Goal: Information Seeking & Learning: Compare options

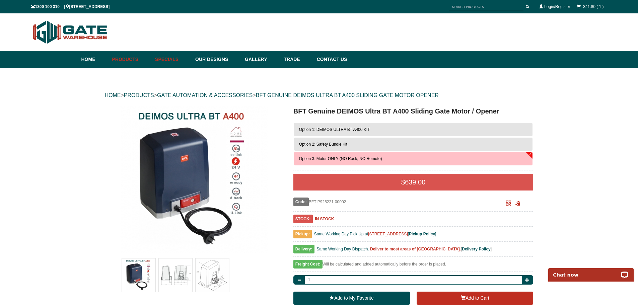
click at [181, 60] on link "Specials" at bounding box center [172, 59] width 40 height 17
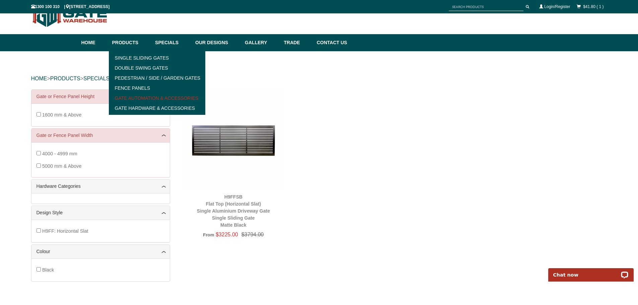
click at [153, 97] on link "Gate Automation & Accessories" at bounding box center [157, 98] width 93 height 10
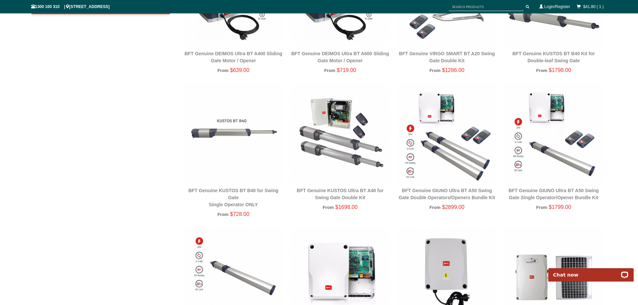
scroll to position [84, 0]
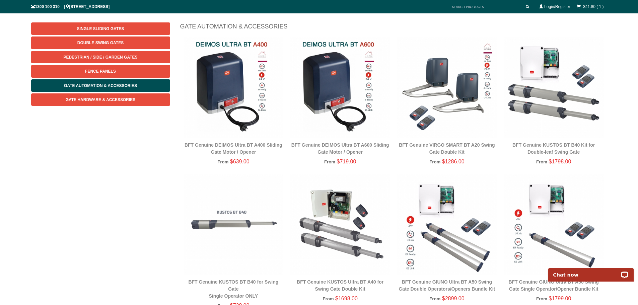
click at [341, 149] on div "BFT Genuine DEIMOS Ultra BT A600 Sliding Gate Motor / Opener" at bounding box center [340, 149] width 100 height 14
click at [340, 147] on link "BFT Genuine DEIMOS Ultra BT A600 Sliding Gate Motor / Opener" at bounding box center [340, 148] width 98 height 12
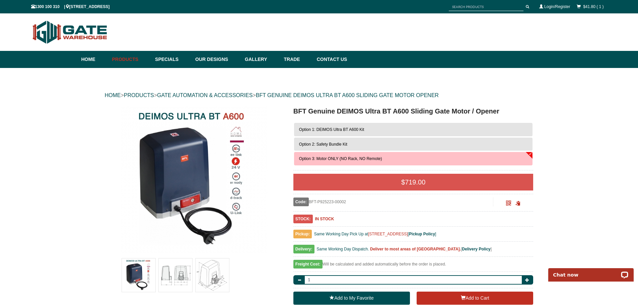
click at [351, 141] on button "Option 2: Safety Bundle Kit" at bounding box center [413, 144] width 239 height 13
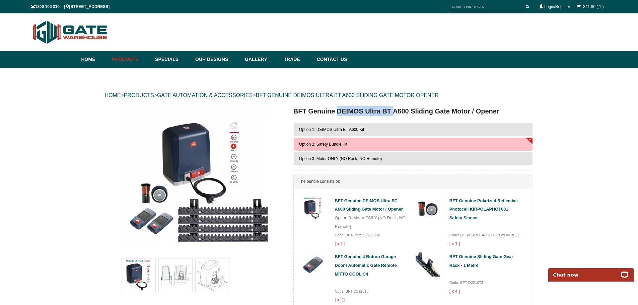
drag, startPoint x: 338, startPoint y: 110, endPoint x: 393, endPoint y: 112, distance: 54.6
click at [393, 112] on h1 "BFT Genuine DEIMOS Ultra BT A600 Sliding Gate Motor / Opener" at bounding box center [413, 111] width 240 height 10
copy h1 "DEIMOS Ultra BT"
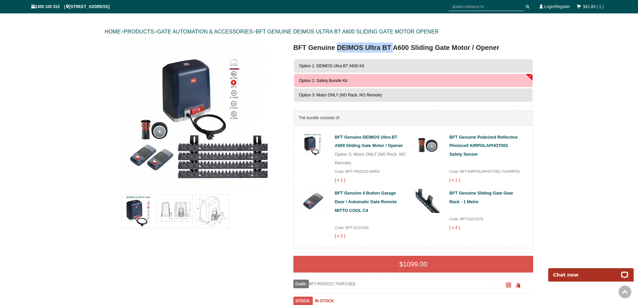
scroll to position [33, 0]
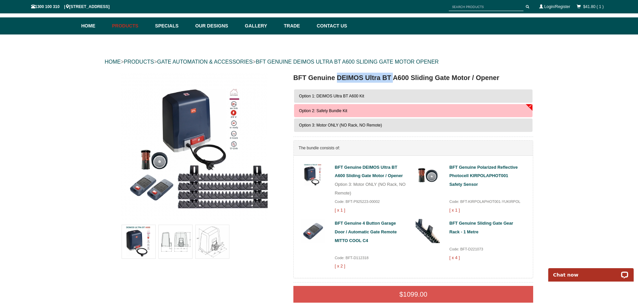
click at [363, 95] on span "Option 1: DEIMOS Ultra BT A600 Kit" at bounding box center [331, 96] width 65 height 5
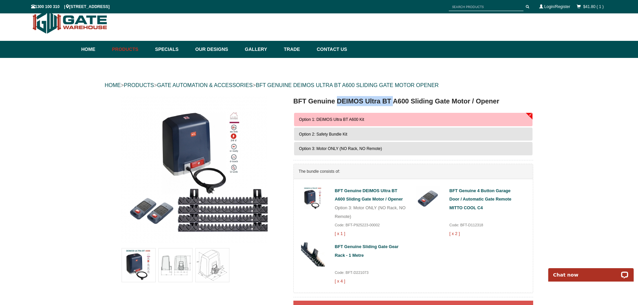
scroll to position [0, 0]
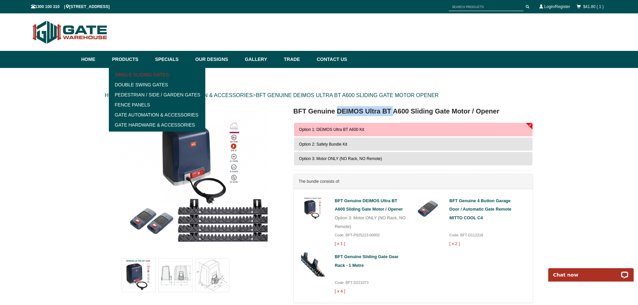
click at [150, 76] on link "Single Sliding Gates" at bounding box center [157, 75] width 93 height 10
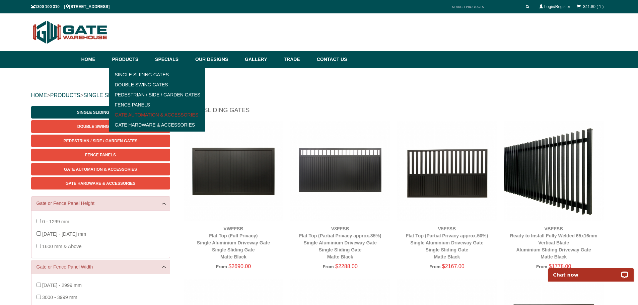
click at [142, 115] on link "Gate Automation & Accessories" at bounding box center [157, 115] width 93 height 10
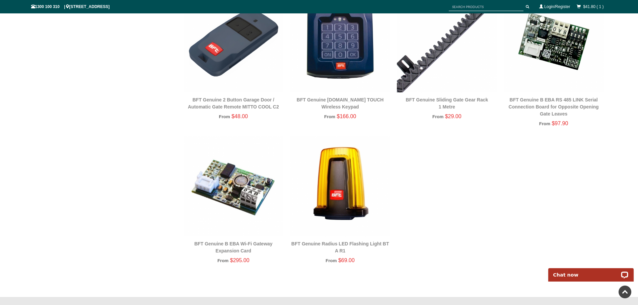
scroll to position [854, 0]
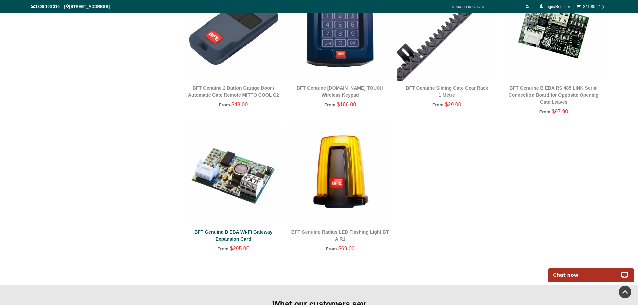
click at [228, 233] on link "BFT Genuine B EBA Wi-Fi Gateway Expansion Card" at bounding box center [233, 235] width 78 height 12
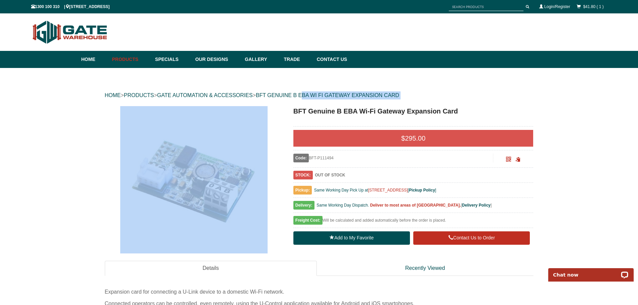
drag, startPoint x: 294, startPoint y: 110, endPoint x: 312, endPoint y: 106, distance: 18.2
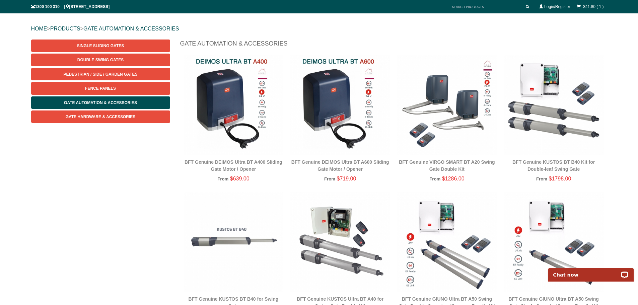
scroll to position [100, 0]
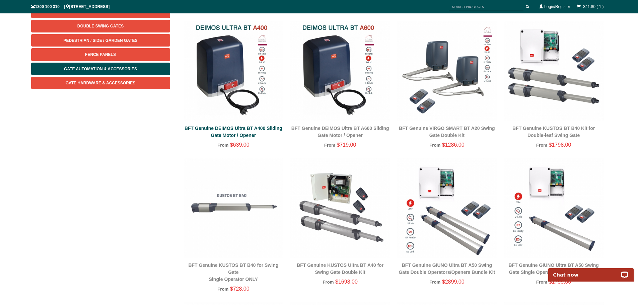
click at [250, 128] on link "BFT Genuine DEIMOS Ultra BT A400 Sliding Gate Motor / Opener" at bounding box center [234, 132] width 98 height 12
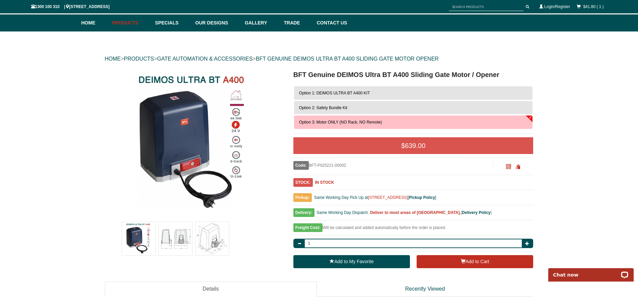
scroll to position [33, 0]
